Goal: Check status: Check status

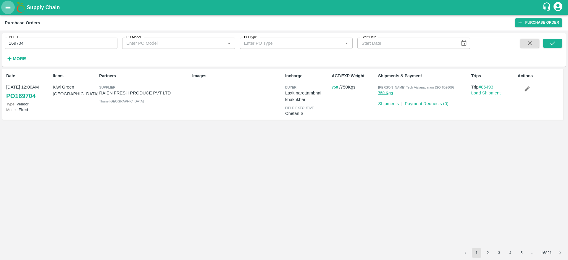
click at [10, 8] on icon "open drawer" at bounding box center [8, 7] width 7 height 7
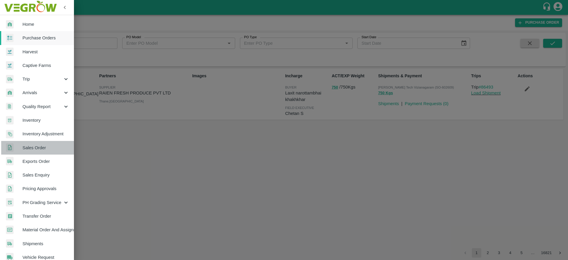
click at [41, 148] on span "Sales Order" at bounding box center [45, 147] width 47 height 7
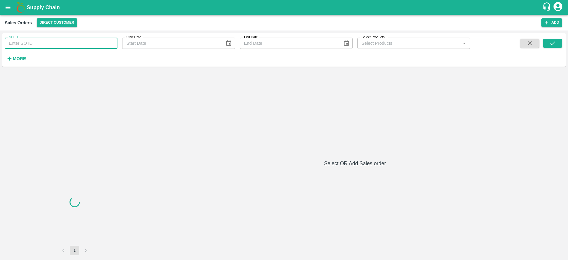
click at [69, 42] on input "SO ID" at bounding box center [61, 43] width 113 height 11
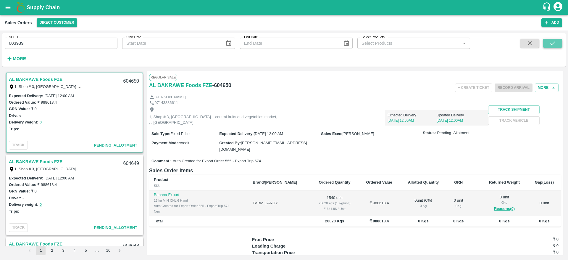
click at [550, 45] on icon "submit" at bounding box center [552, 43] width 7 height 7
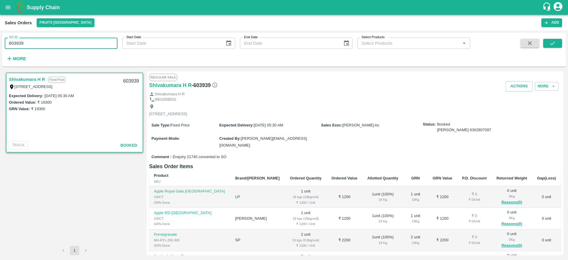
drag, startPoint x: 33, startPoint y: 44, endPoint x: 0, endPoint y: 49, distance: 33.6
click at [0, 49] on div "SO ID 603939 SO ID Start Date Start Date End Date End Date Select Products Sele…" at bounding box center [284, 144] width 568 height 229
paste input "text"
click at [551, 42] on icon "submit" at bounding box center [552, 43] width 7 height 7
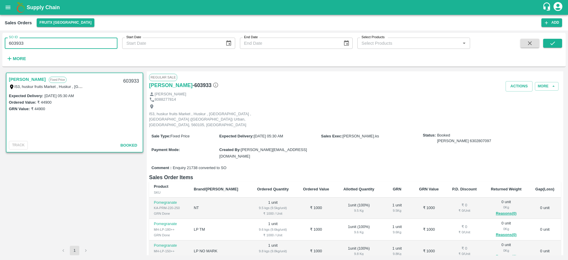
drag, startPoint x: 33, startPoint y: 41, endPoint x: 0, endPoint y: 46, distance: 33.2
click at [0, 46] on div "SO ID 603933 SO ID Start Date Start Date End Date End Date Select Products Sele…" at bounding box center [284, 144] width 568 height 229
paste input "text"
click at [550, 44] on icon "submit" at bounding box center [552, 43] width 5 height 4
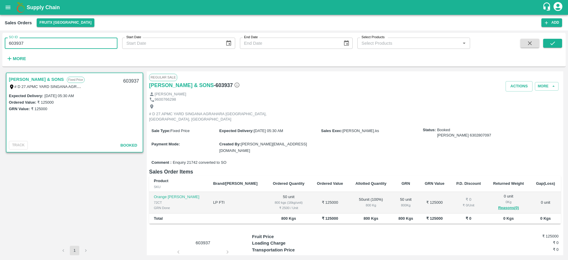
drag, startPoint x: 33, startPoint y: 43, endPoint x: 0, endPoint y: 47, distance: 33.3
click at [0, 47] on div "SO ID 603937 SO ID Start Date Start Date End Date End Date Select Products Sele…" at bounding box center [284, 144] width 568 height 229
paste input "text"
click at [555, 42] on icon "submit" at bounding box center [552, 43] width 5 height 4
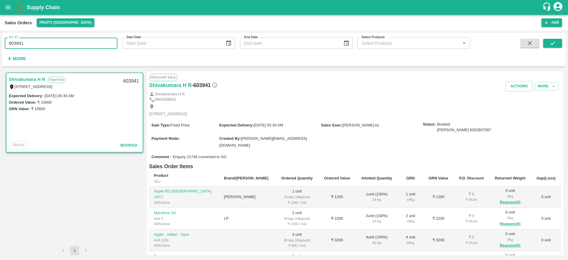
drag, startPoint x: 30, startPoint y: 41, endPoint x: 0, endPoint y: 46, distance: 30.9
click at [0, 46] on div "SO ID 603941 SO ID Start Date Start Date End Date End Date Select Products Sele…" at bounding box center [284, 144] width 568 height 229
paste input "text"
click at [547, 44] on button "submit" at bounding box center [552, 43] width 19 height 9
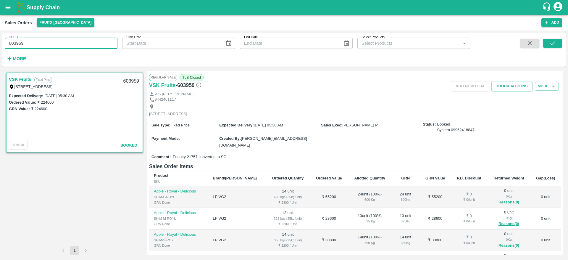
drag, startPoint x: 34, startPoint y: 40, endPoint x: 0, endPoint y: 51, distance: 35.8
click at [0, 51] on div "SO ID 603959 SO ID Start Date Start Date End Date End Date Select Products Sele…" at bounding box center [284, 144] width 568 height 229
paste input "text"
type input "603933"
click at [557, 45] on button "submit" at bounding box center [552, 43] width 19 height 9
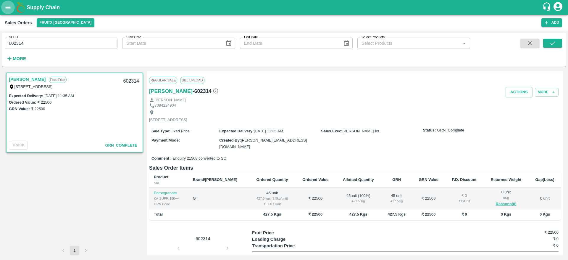
click at [12, 10] on button "open drawer" at bounding box center [8, 8] width 14 height 14
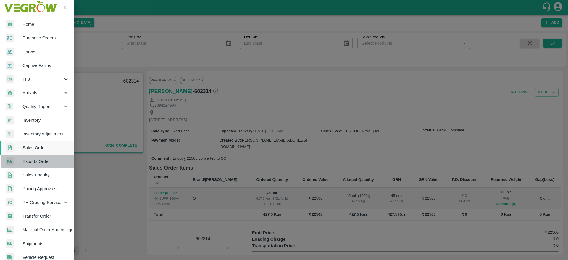
click at [40, 161] on span "Exports Order" at bounding box center [45, 161] width 47 height 7
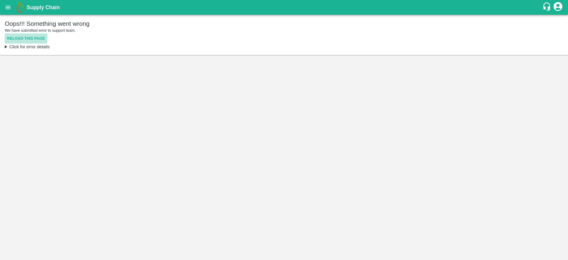
click at [29, 38] on button "Reload this page" at bounding box center [26, 38] width 43 height 10
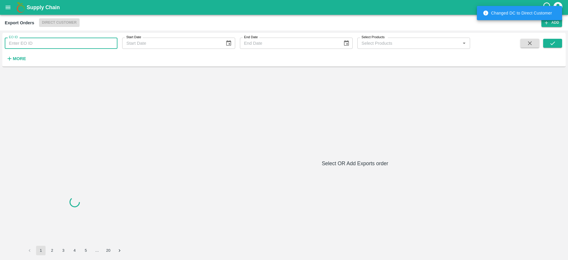
click at [56, 41] on input "EO ID" at bounding box center [61, 43] width 113 height 11
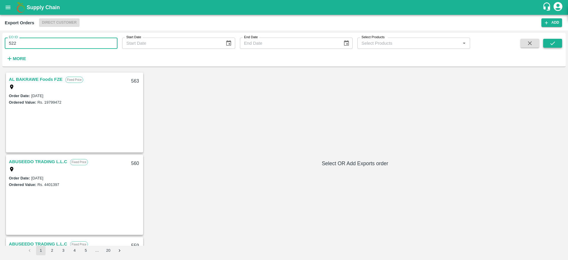
type input "522"
click at [556, 47] on button "submit" at bounding box center [552, 43] width 19 height 9
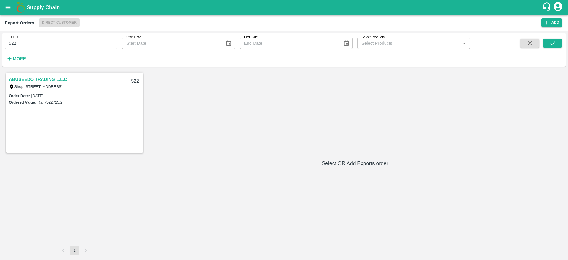
click at [52, 78] on link "ABUSEEDO TRADING L.L.C" at bounding box center [38, 79] width 58 height 8
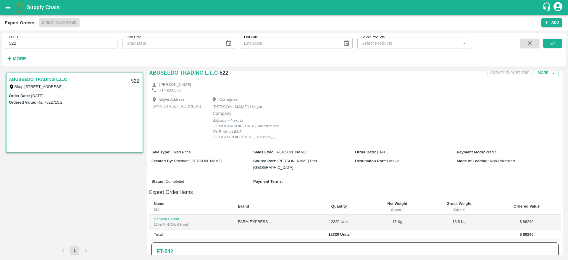
scroll to position [9, 0]
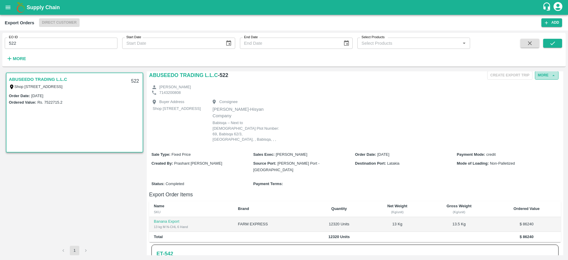
click at [549, 73] on button "More" at bounding box center [547, 75] width 24 height 9
click at [546, 106] on div "Edit" at bounding box center [539, 103] width 38 height 14
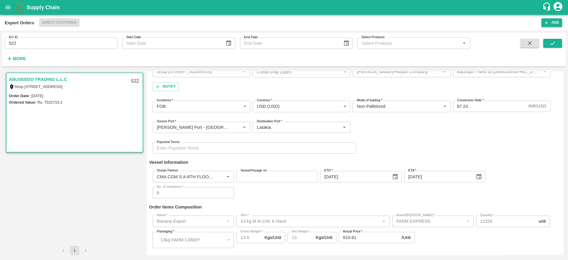
scroll to position [57, 0]
click at [11, 8] on icon "open drawer" at bounding box center [8, 7] width 7 height 7
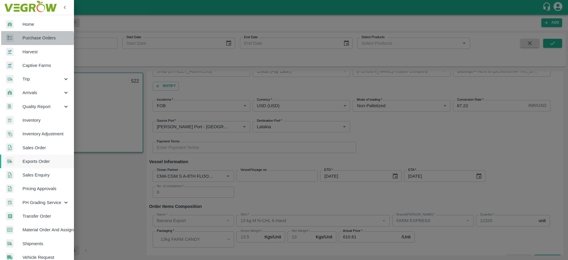
click at [35, 43] on link "Purchase Orders" at bounding box center [37, 38] width 74 height 14
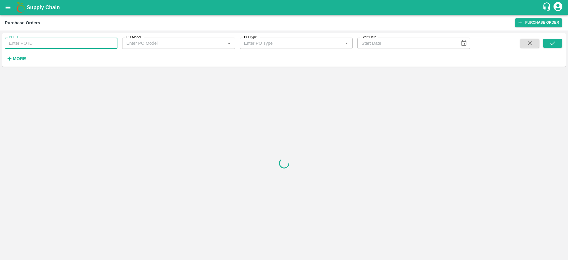
click at [51, 43] on input "PO ID" at bounding box center [61, 43] width 113 height 11
type input "169704"
click at [563, 39] on div "PO ID 169704 PO ID PO Model PO Model   * PO Type PO Type   * Start Date Start D…" at bounding box center [283, 49] width 563 height 29
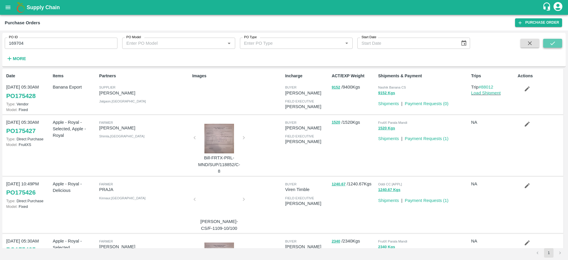
click at [555, 43] on icon "submit" at bounding box center [552, 43] width 7 height 7
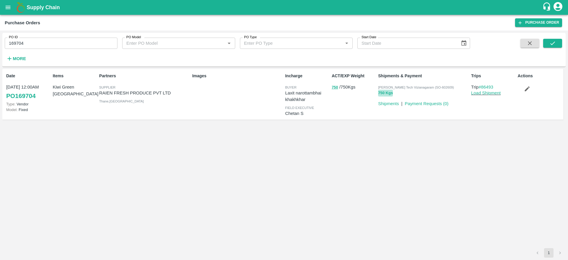
click at [388, 93] on button "750 Kgs" at bounding box center [385, 93] width 15 height 7
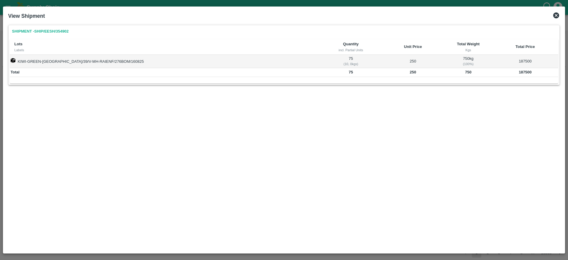
click at [556, 15] on icon at bounding box center [555, 15] width 7 height 7
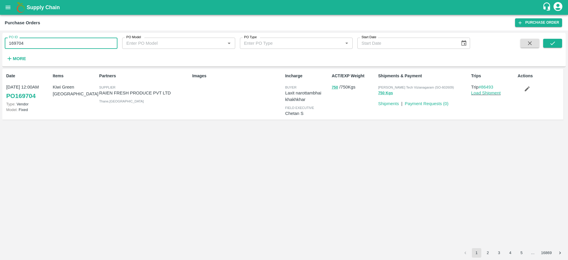
drag, startPoint x: 36, startPoint y: 46, endPoint x: 0, endPoint y: 47, distance: 35.8
click at [0, 47] on div "PO ID 169704 PO ID PO Model PO Model   * PO Type PO Type   * Start Date Start D…" at bounding box center [284, 144] width 568 height 229
click at [169, 186] on div "Date 16 Aug, 12:00AM PO 169704 Type: Vendor Model: Fixed Items Kiwi Green Chile…" at bounding box center [283, 158] width 563 height 179
click at [12, 43] on input "169704" at bounding box center [61, 43] width 113 height 11
click at [34, 42] on input "169704" at bounding box center [61, 43] width 113 height 11
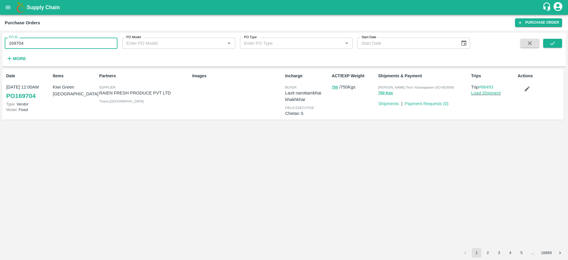
drag, startPoint x: 34, startPoint y: 42, endPoint x: 8, endPoint y: 40, distance: 26.7
click at [8, 40] on input "169704" at bounding box center [61, 43] width 113 height 11
click at [392, 96] on button "750 Kgs" at bounding box center [385, 93] width 15 height 7
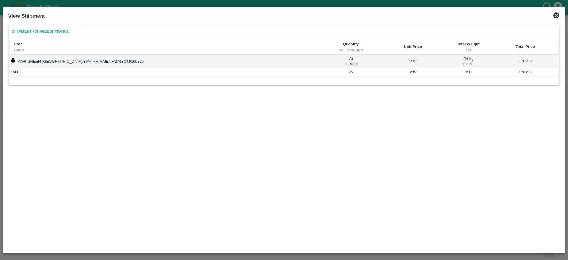
click at [555, 14] on icon at bounding box center [556, 15] width 6 height 6
